Goal: Transaction & Acquisition: Purchase product/service

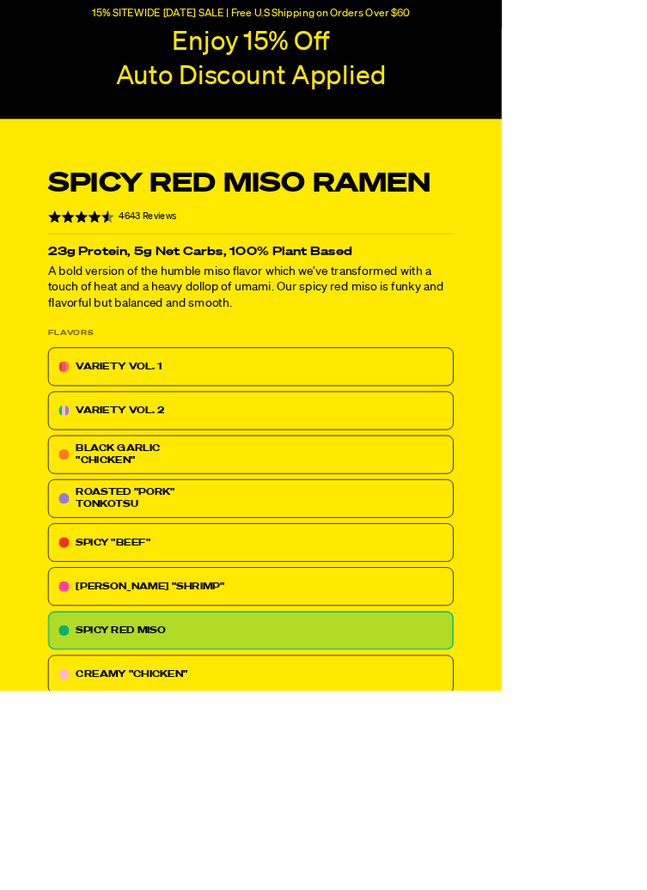
scroll to position [194, 0]
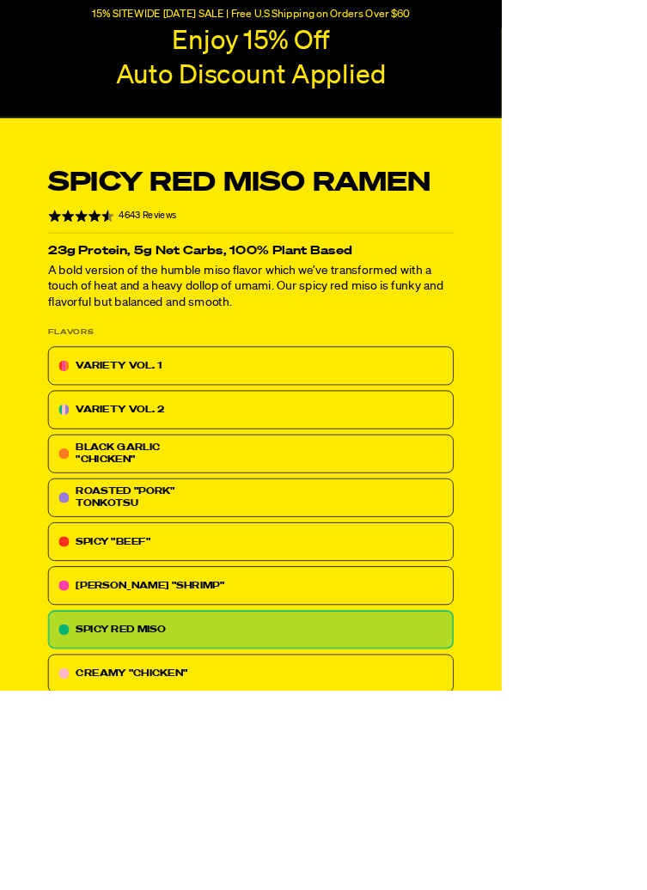
click at [91, 480] on div "VARIETY VOL. 1" at bounding box center [323, 472] width 523 height 50
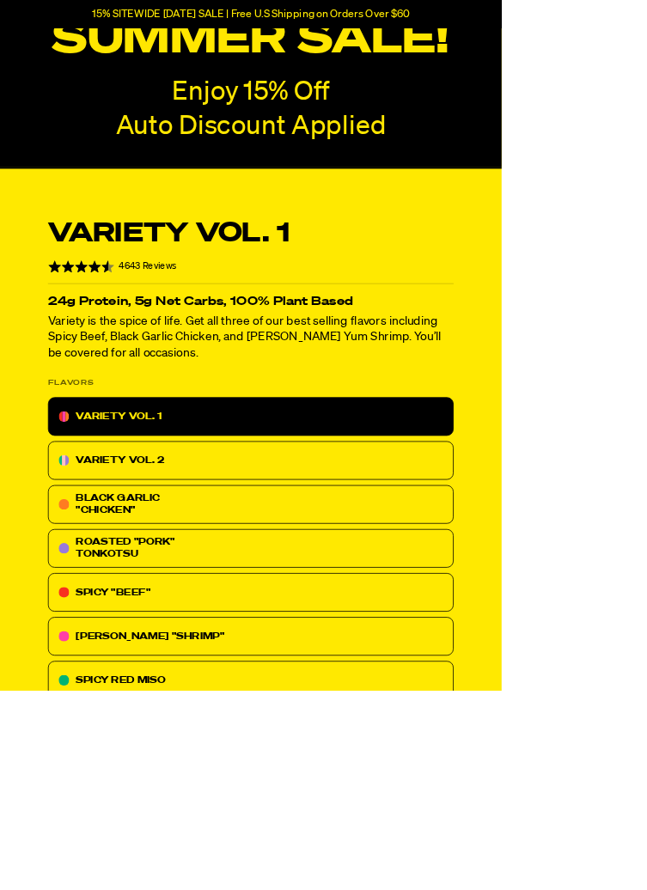
scroll to position [137, 0]
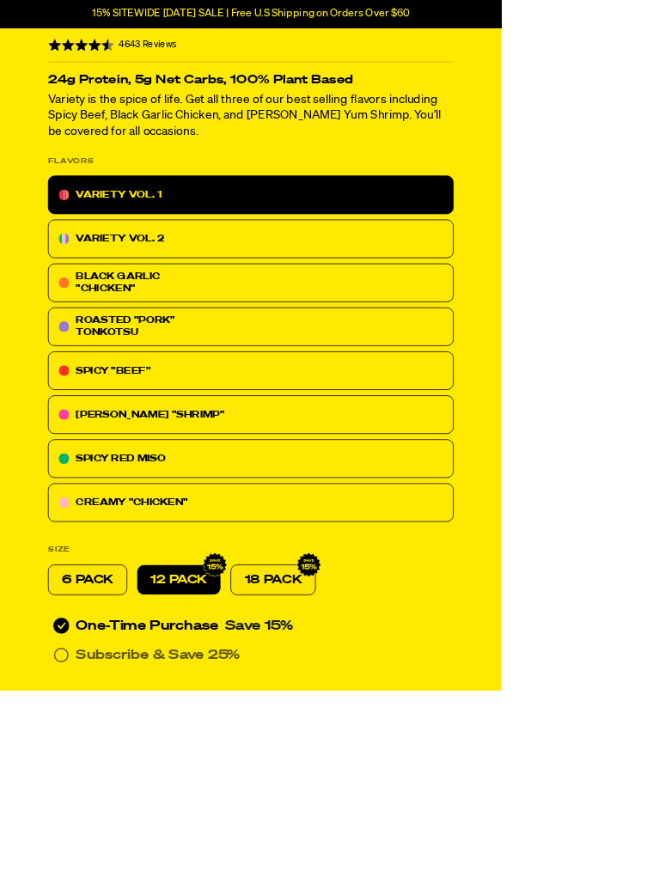
scroll to position [436, 0]
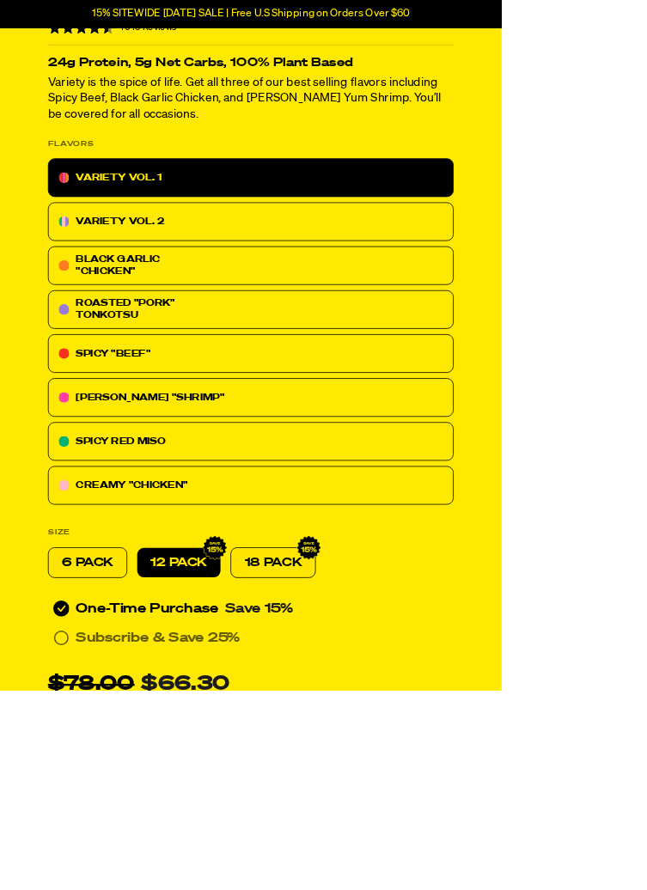
click at [85, 735] on div "6 PACK" at bounding box center [113, 726] width 102 height 40
radio input "true"
radio input "false"
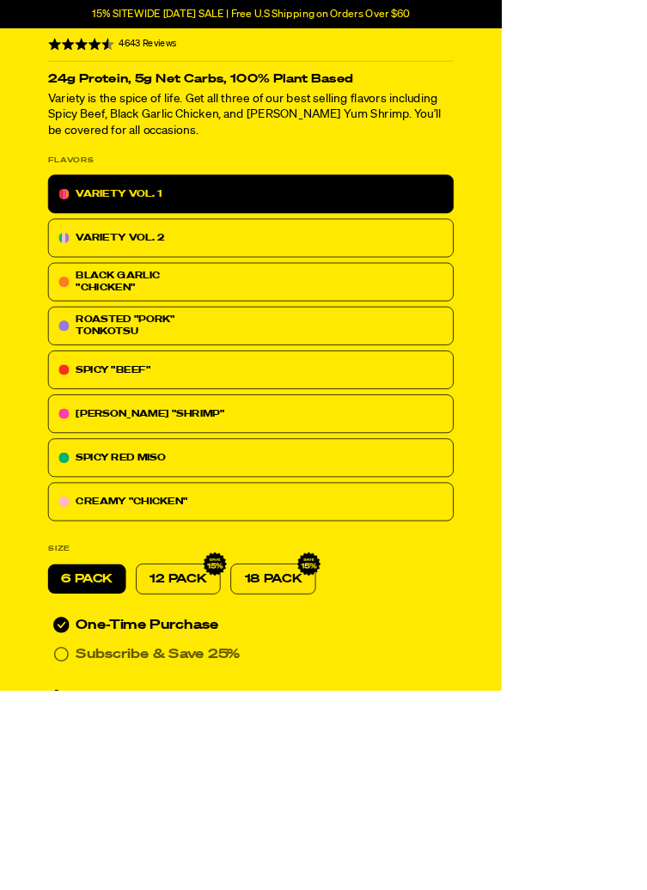
scroll to position [425, 0]
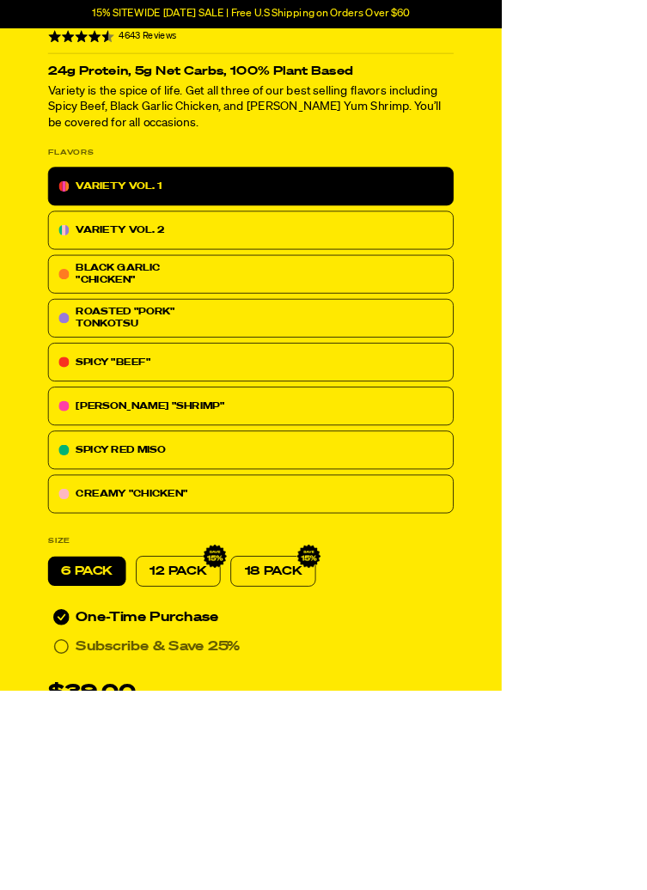
click at [95, 307] on div "VARIETY VOL. 2" at bounding box center [323, 297] width 523 height 50
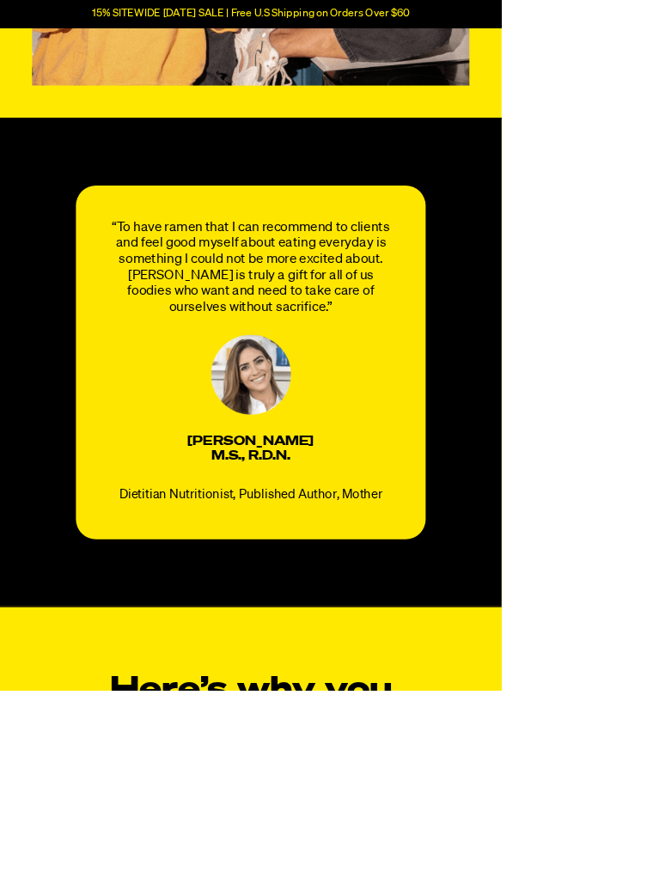
scroll to position [0, 0]
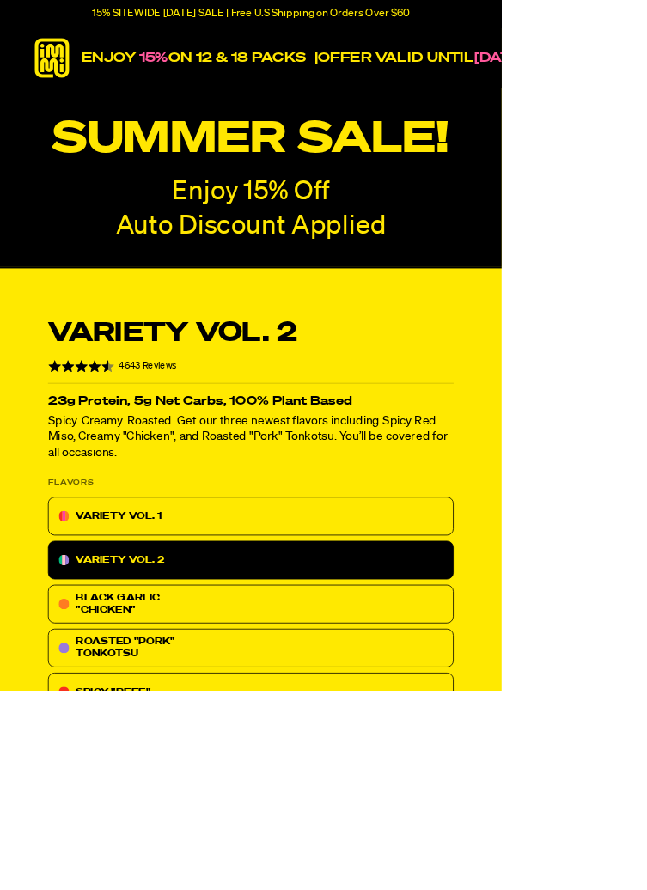
click at [95, 654] on div "VARIETY VOL. 1" at bounding box center [323, 666] width 523 height 50
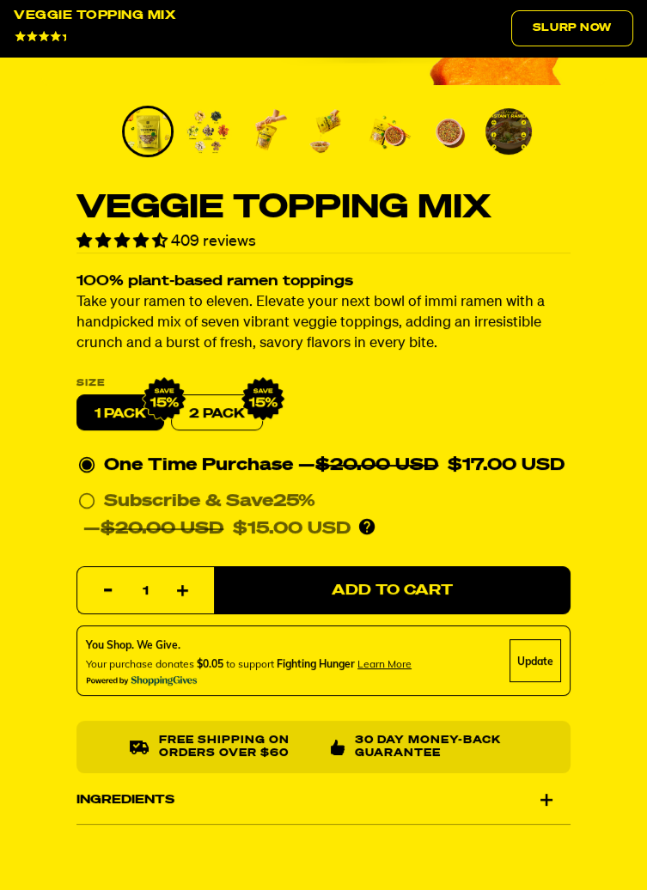
scroll to position [678, 0]
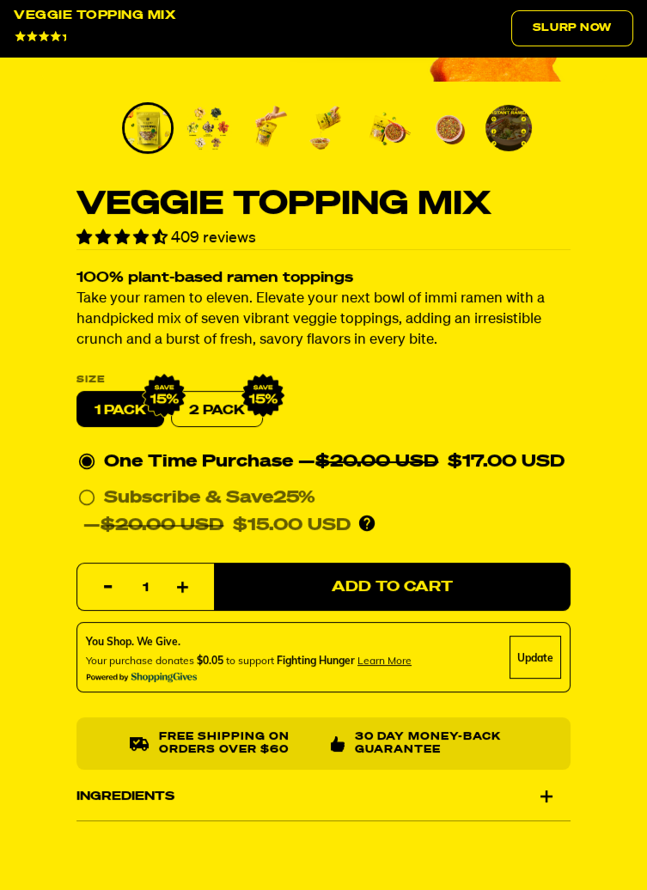
click at [3, 492] on div "Veggie Topping Mix 409 reviews 100% plant-based ramen toppings Take your ramen …" at bounding box center [323, 178] width 647 height 1322
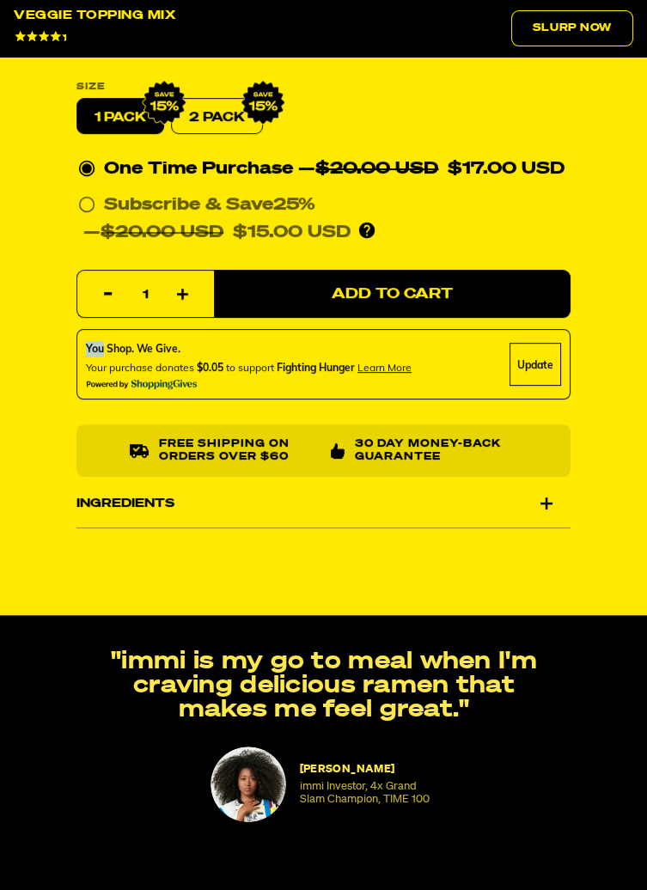
scroll to position [973, 0]
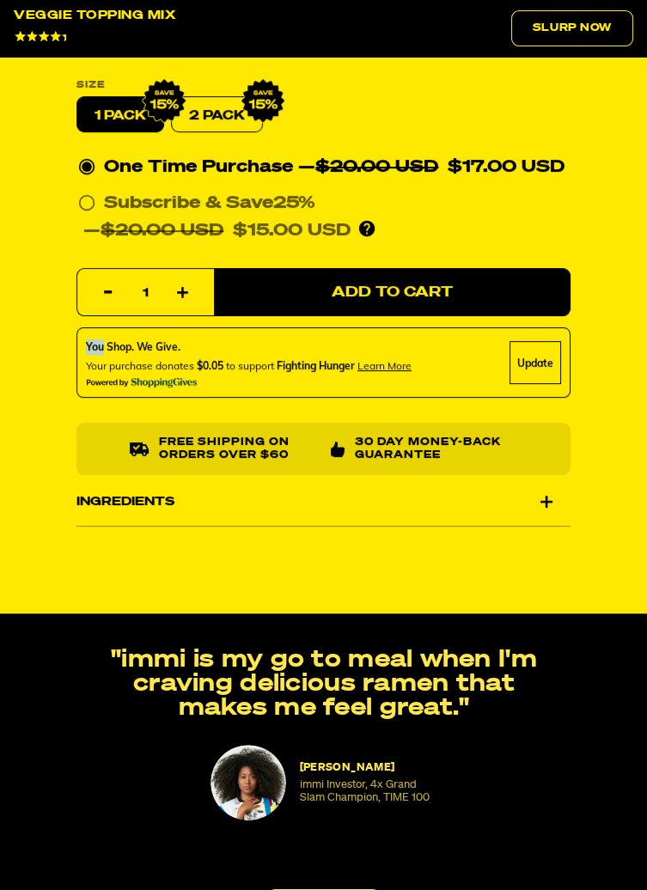
click at [542, 503] on div "Ingredients" at bounding box center [323, 502] width 494 height 48
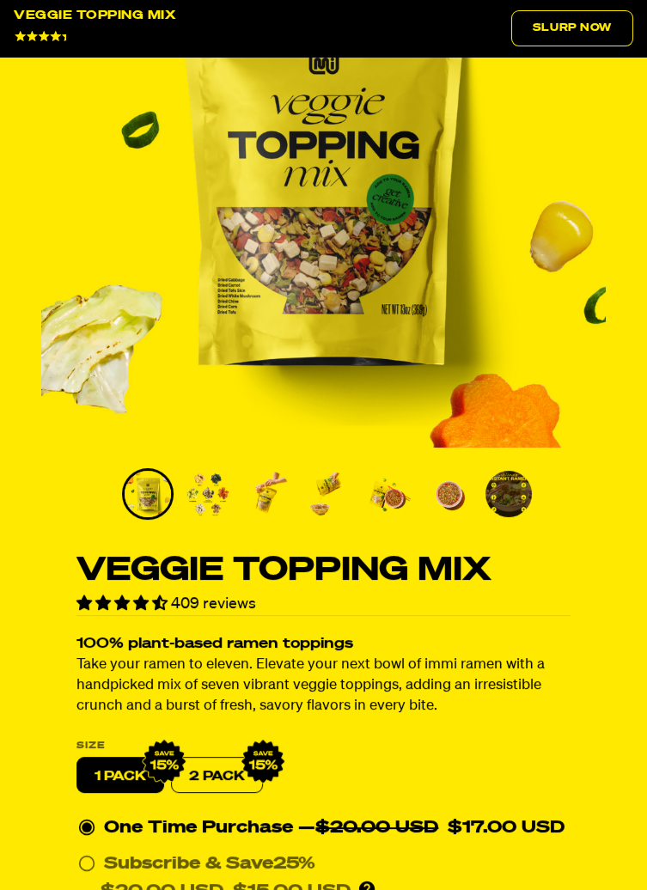
scroll to position [0, 0]
